Goal: Find specific page/section: Find specific page/section

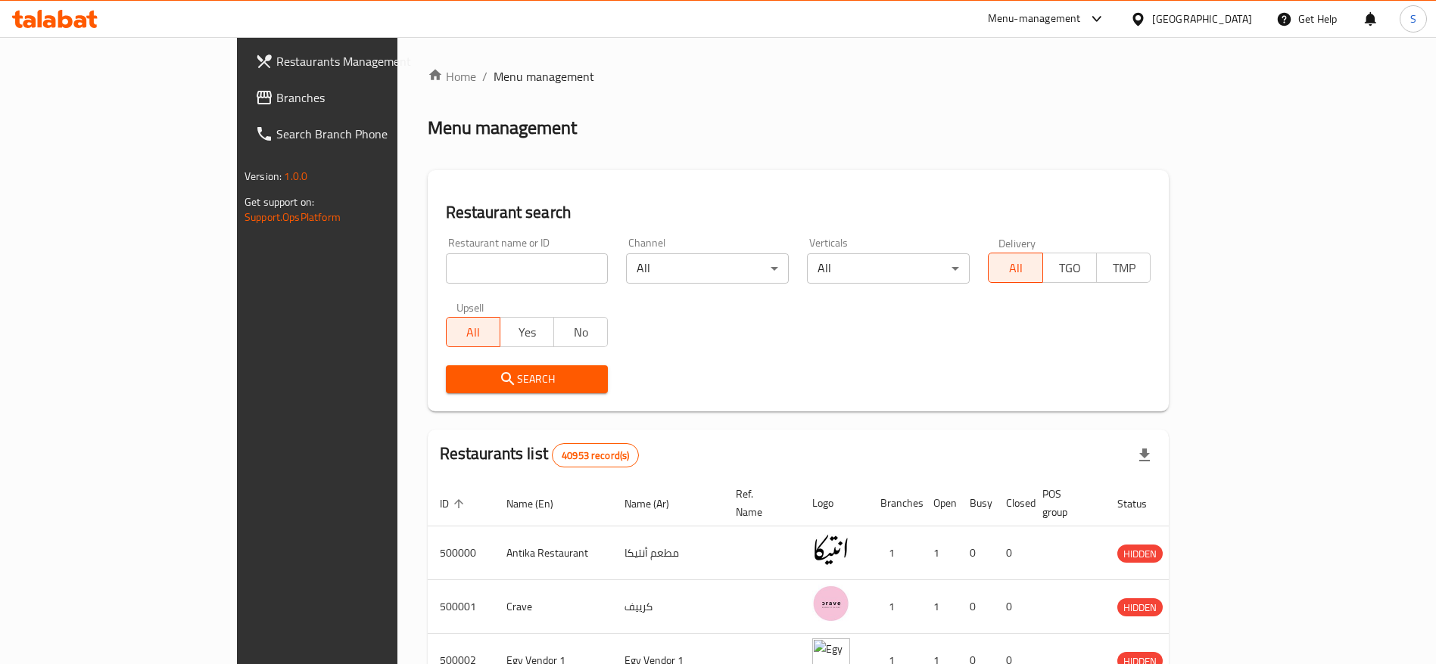
click at [444, 265] on div "Home / Menu management Menu management Restaurant search Restaurant name or ID …" at bounding box center [799, 566] width 742 height 999
click at [446, 269] on input "search" at bounding box center [527, 269] width 163 height 30
paste input "615060"
type input "615060"
click button "Search" at bounding box center [527, 380] width 163 height 28
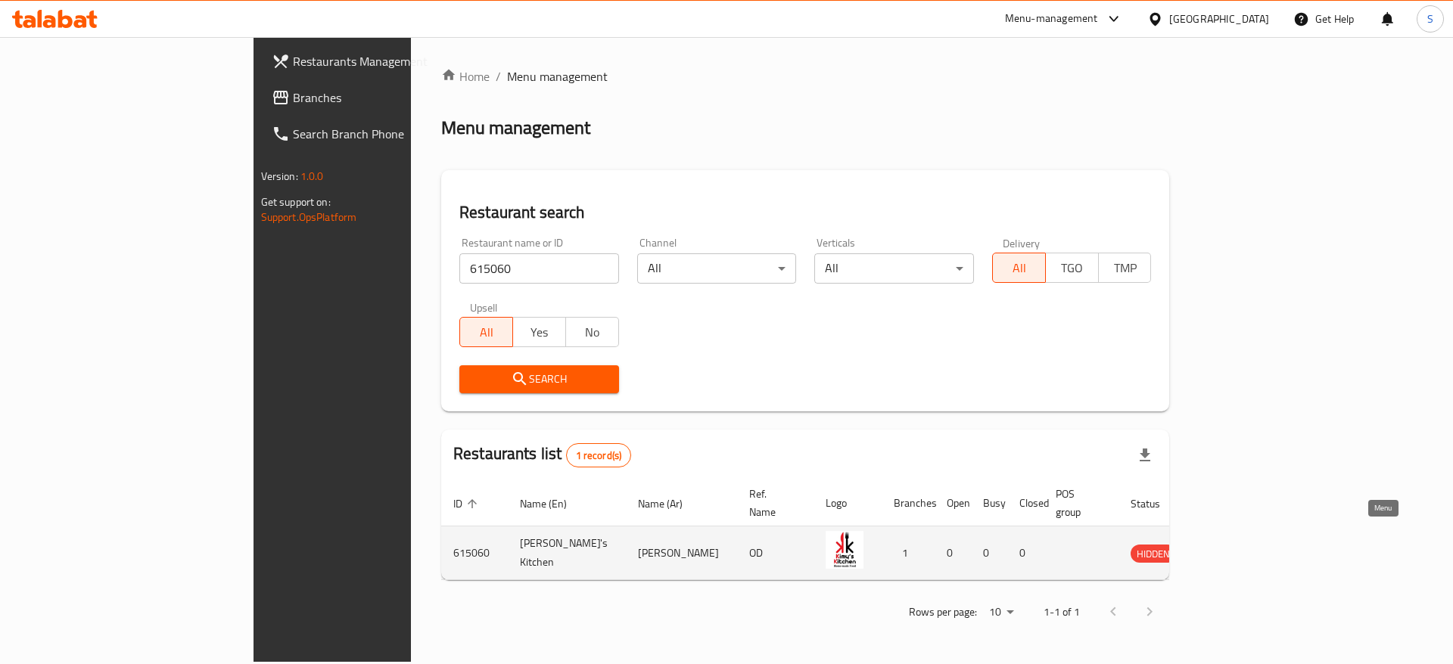
click at [1227, 548] on icon "enhanced table" at bounding box center [1219, 554] width 17 height 13
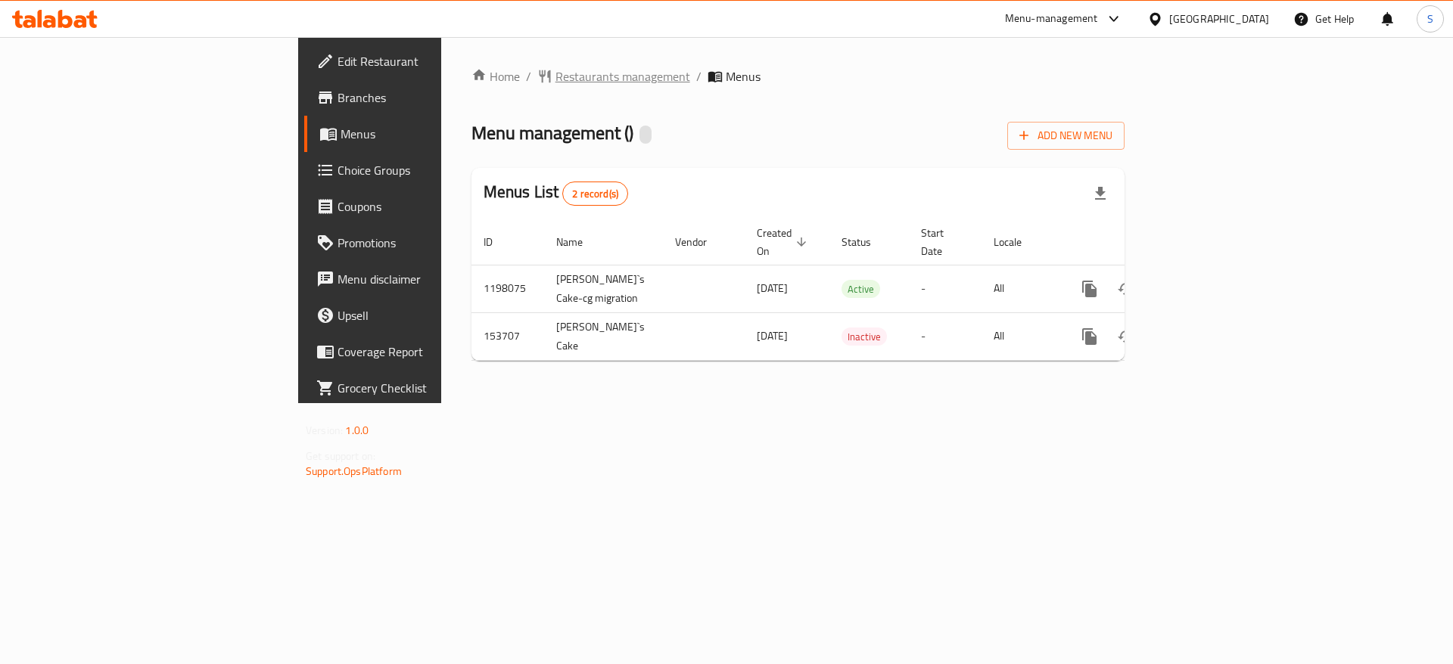
click at [555, 75] on span "Restaurants management" at bounding box center [622, 76] width 135 height 18
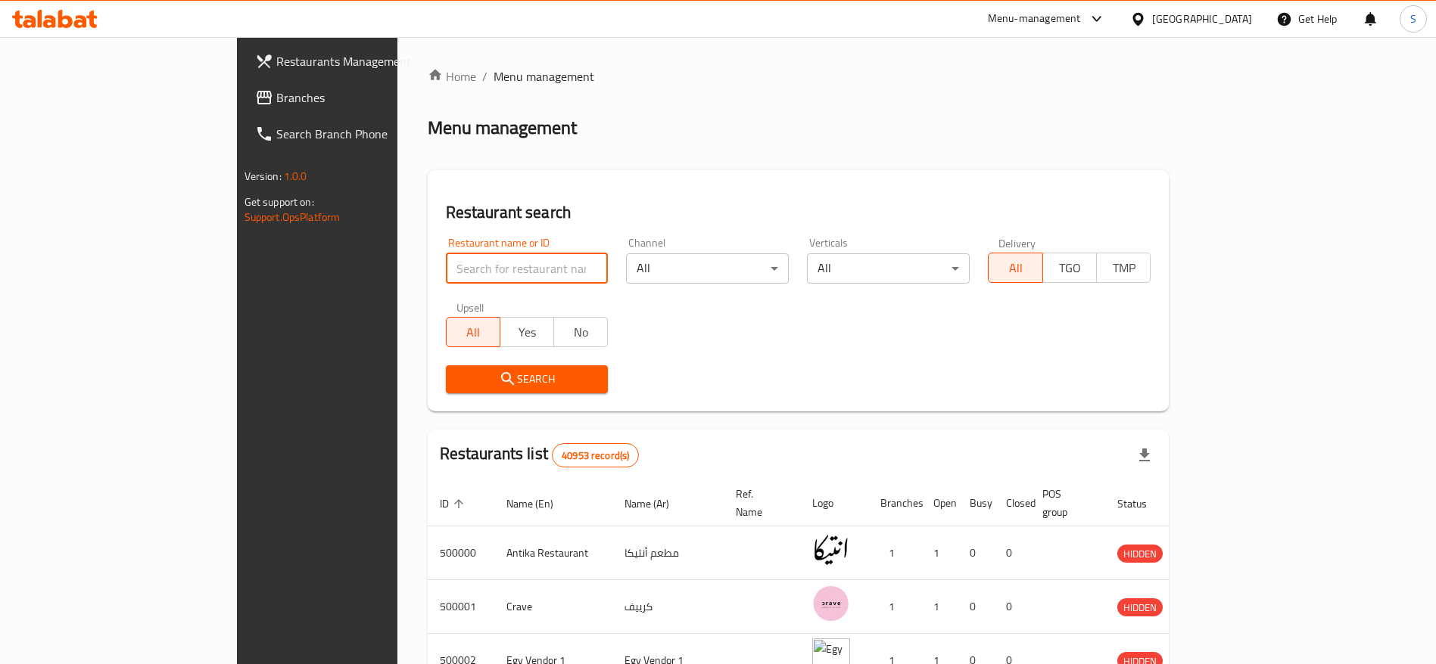
click at [473, 261] on input "search" at bounding box center [527, 269] width 163 height 30
paste input "615060"
type input "615060"
click button "Search" at bounding box center [527, 380] width 163 height 28
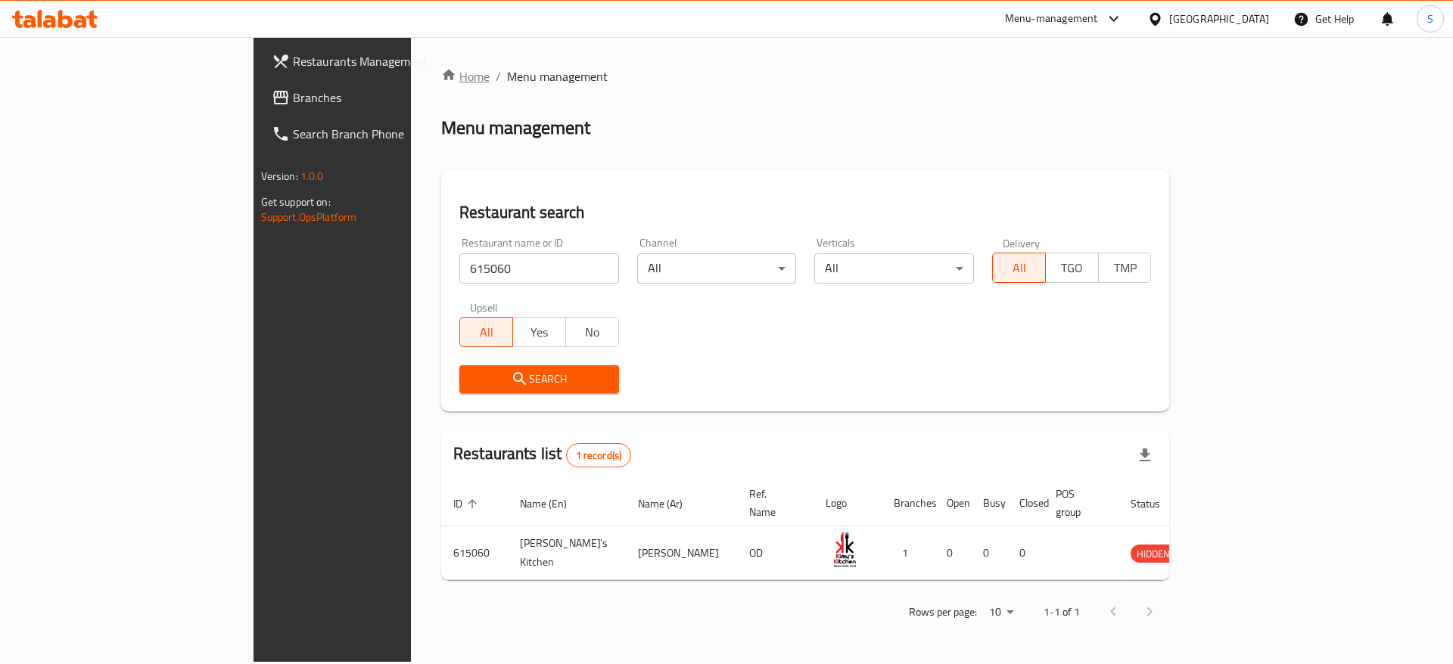
click at [441, 77] on link "Home" at bounding box center [465, 76] width 48 height 18
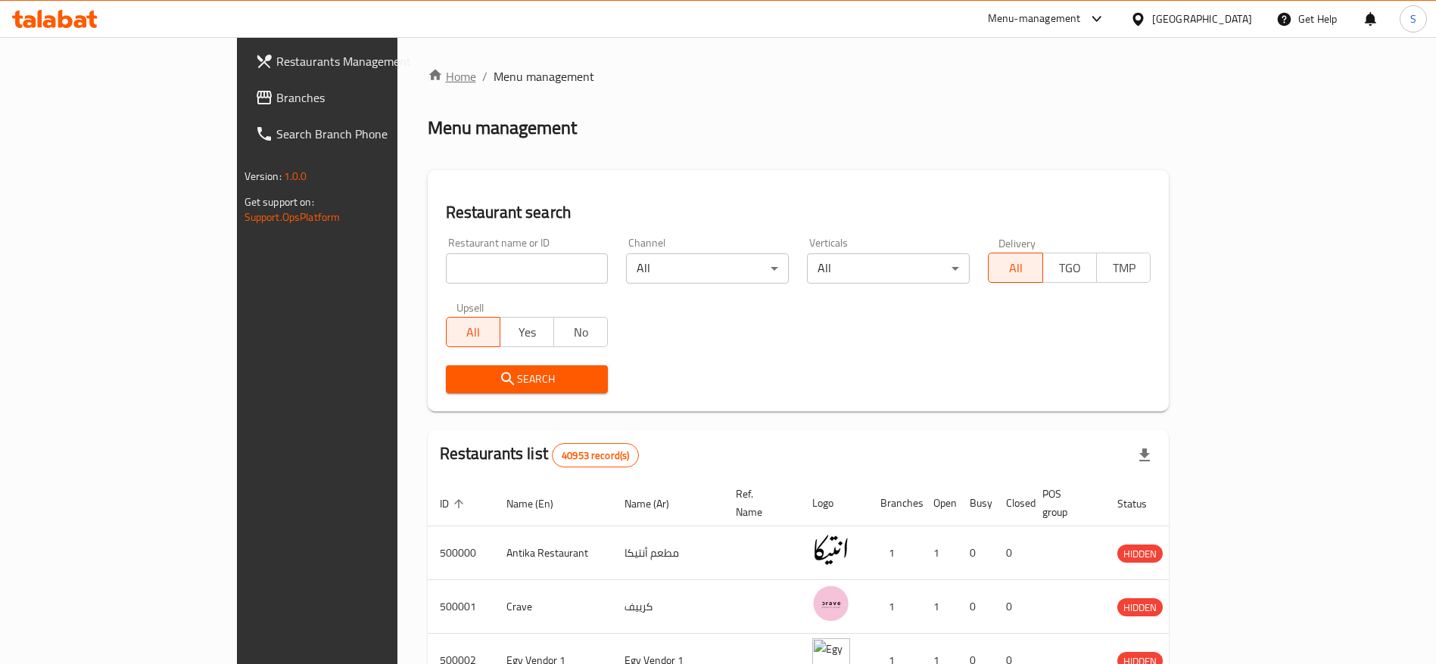
click at [428, 80] on link "Home" at bounding box center [452, 76] width 48 height 18
